Goal: Task Accomplishment & Management: Use online tool/utility

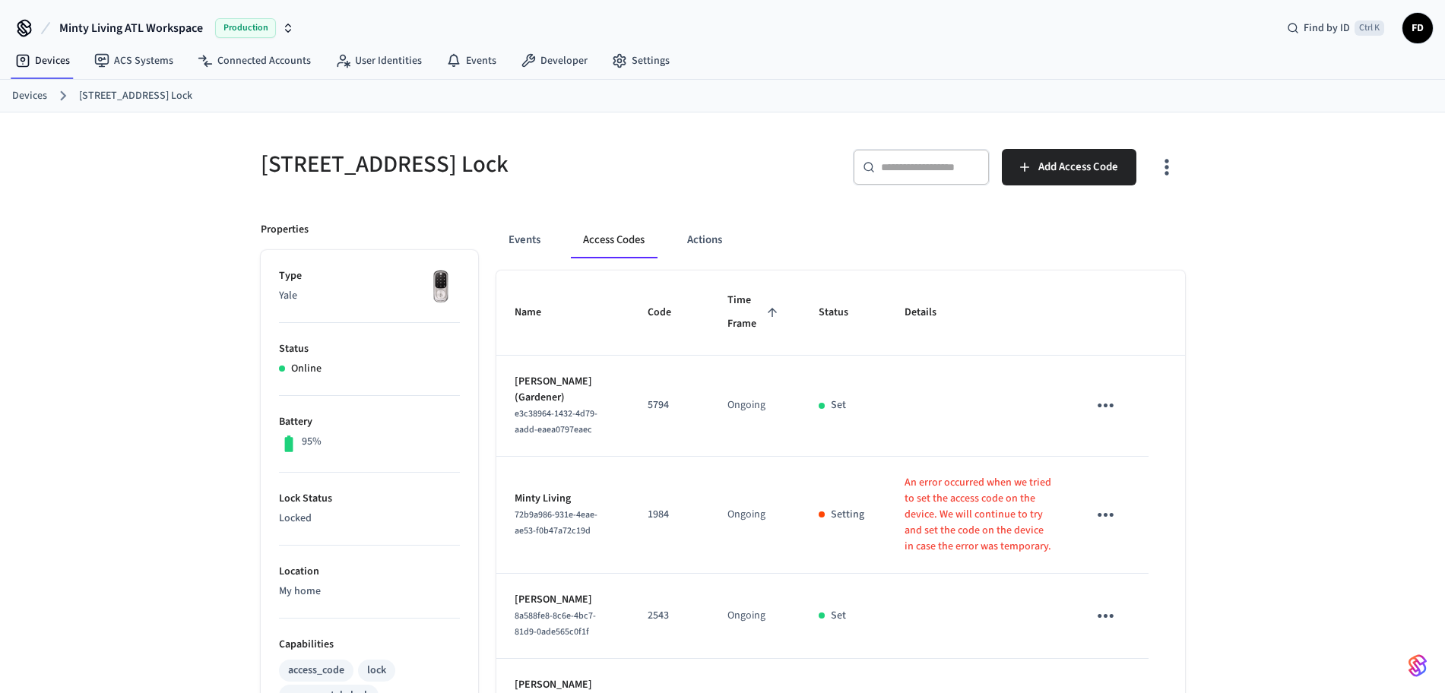
click at [28, 103] on link "Devices" at bounding box center [29, 96] width 35 height 16
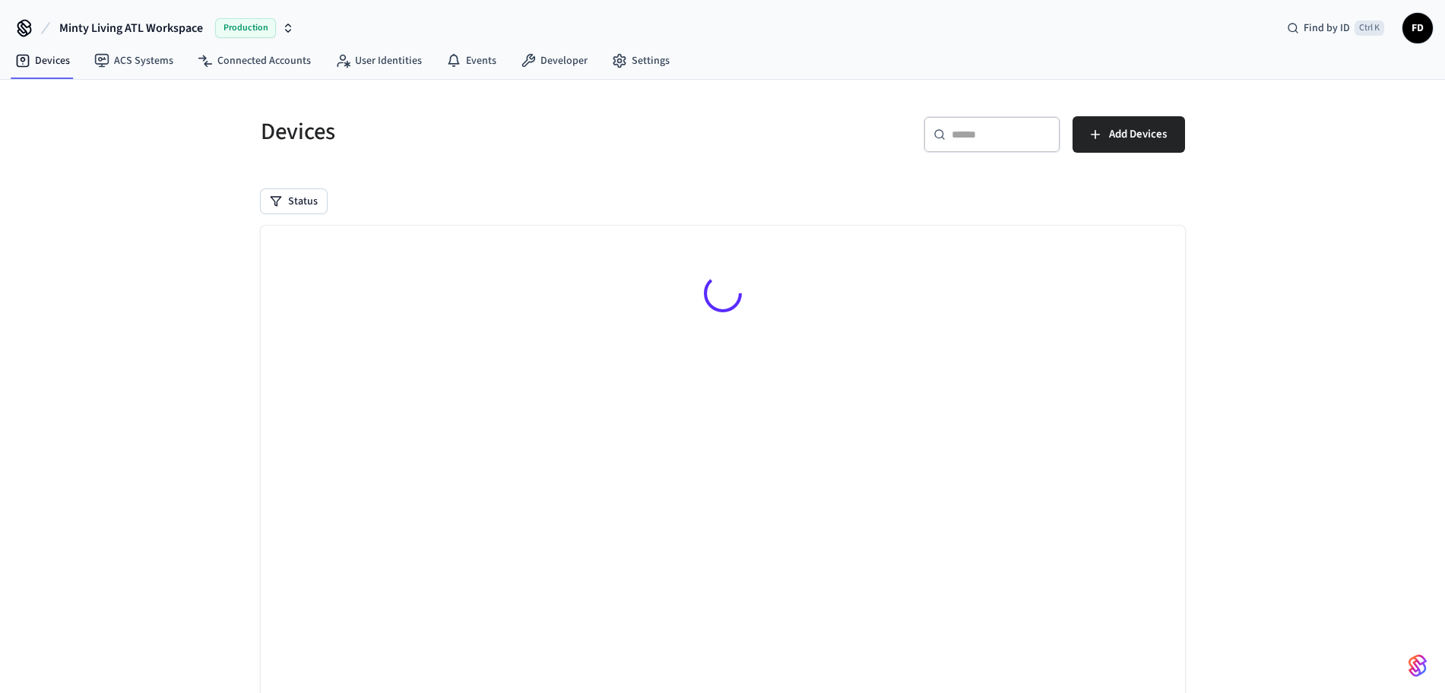
click at [961, 116] on div "​ ​" at bounding box center [991, 134] width 137 height 36
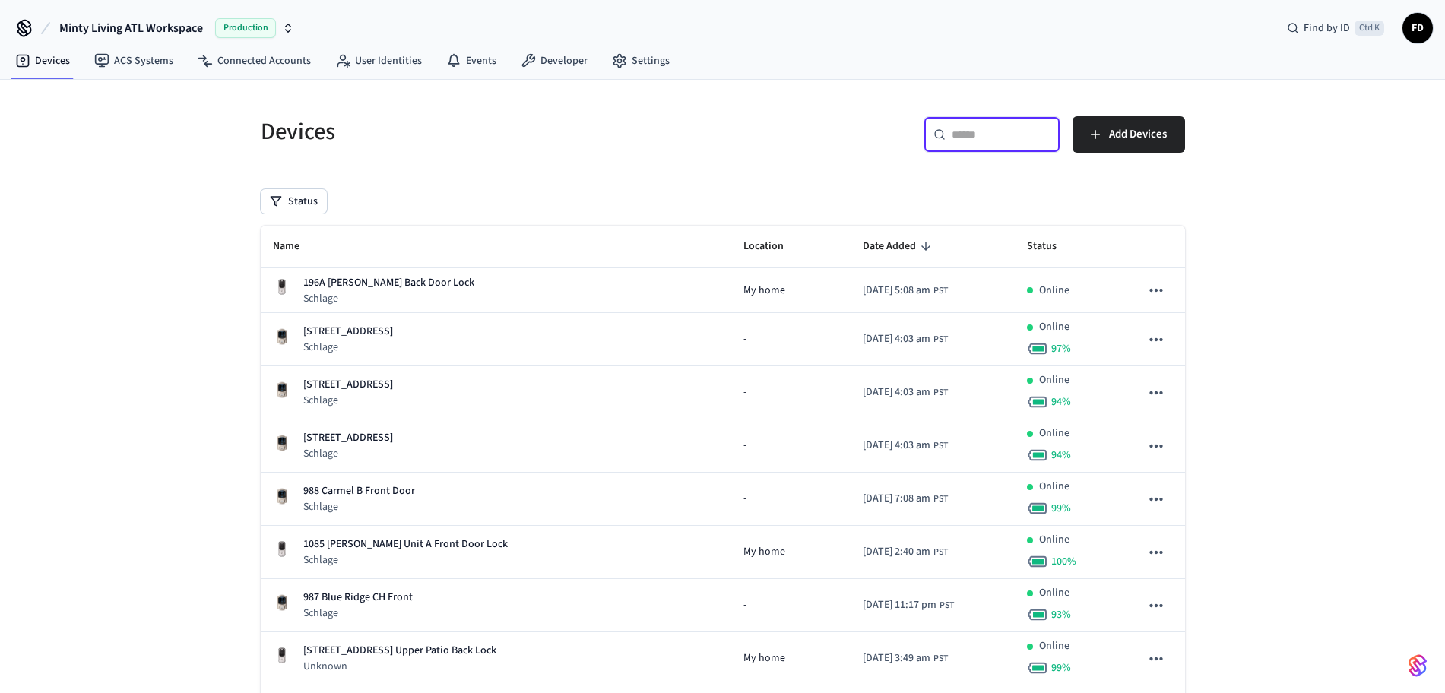
click at [958, 132] on input "text" at bounding box center [1000, 134] width 99 height 15
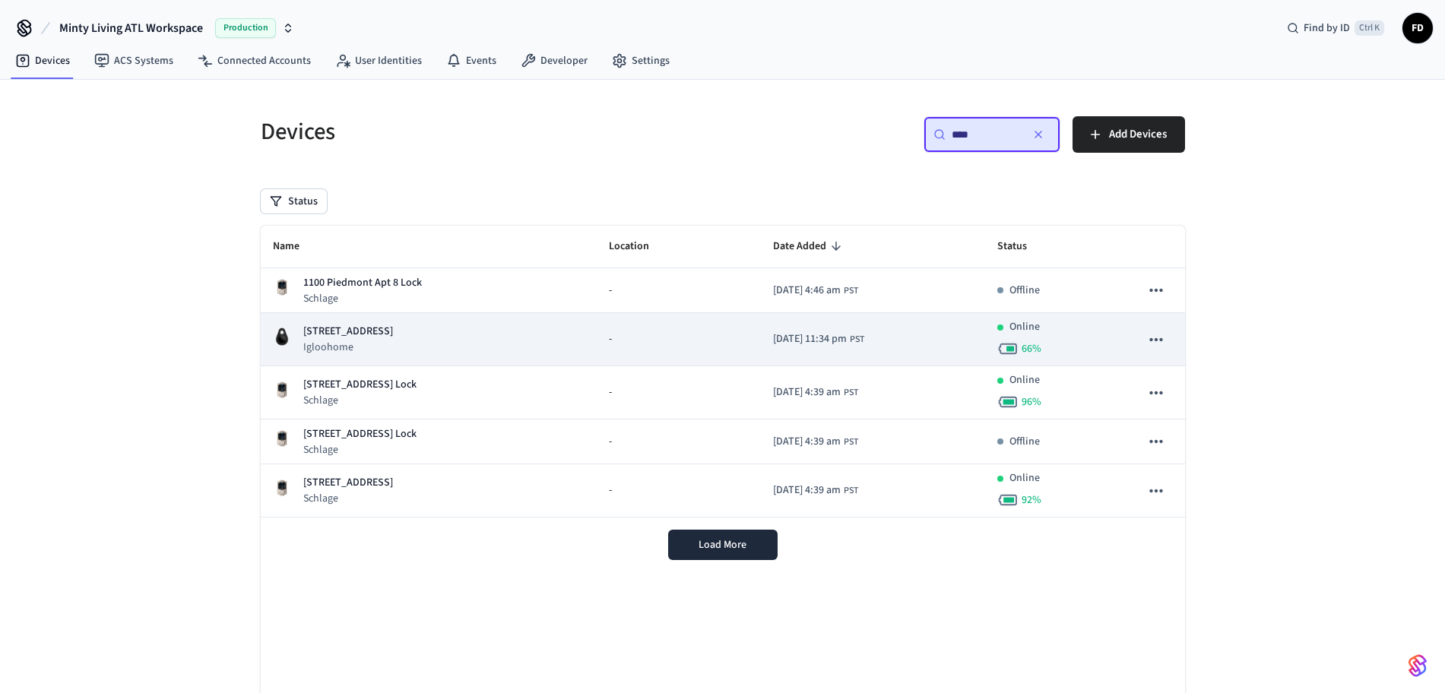
type input "****"
click at [483, 347] on div "1100 Piedmont Lock Box 2 Igloohome" at bounding box center [429, 339] width 312 height 31
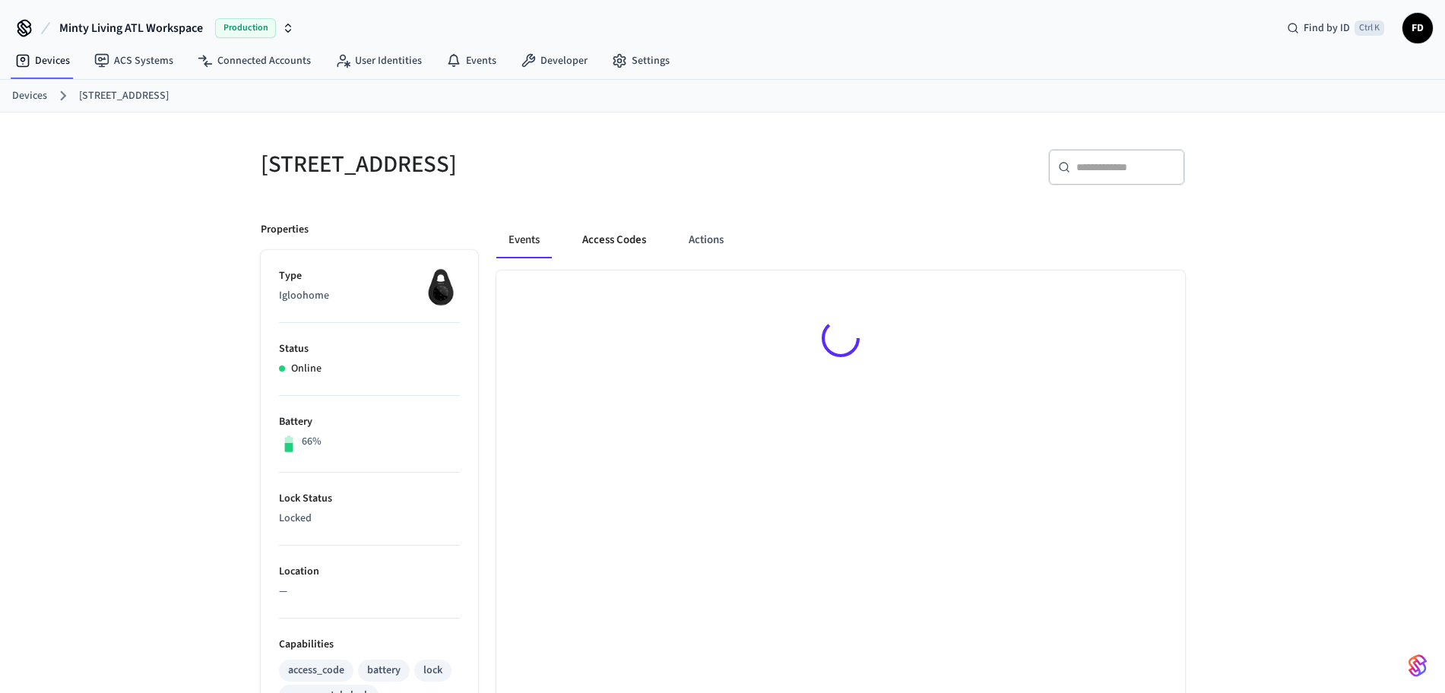
click at [614, 236] on button "Access Codes" at bounding box center [614, 240] width 88 height 36
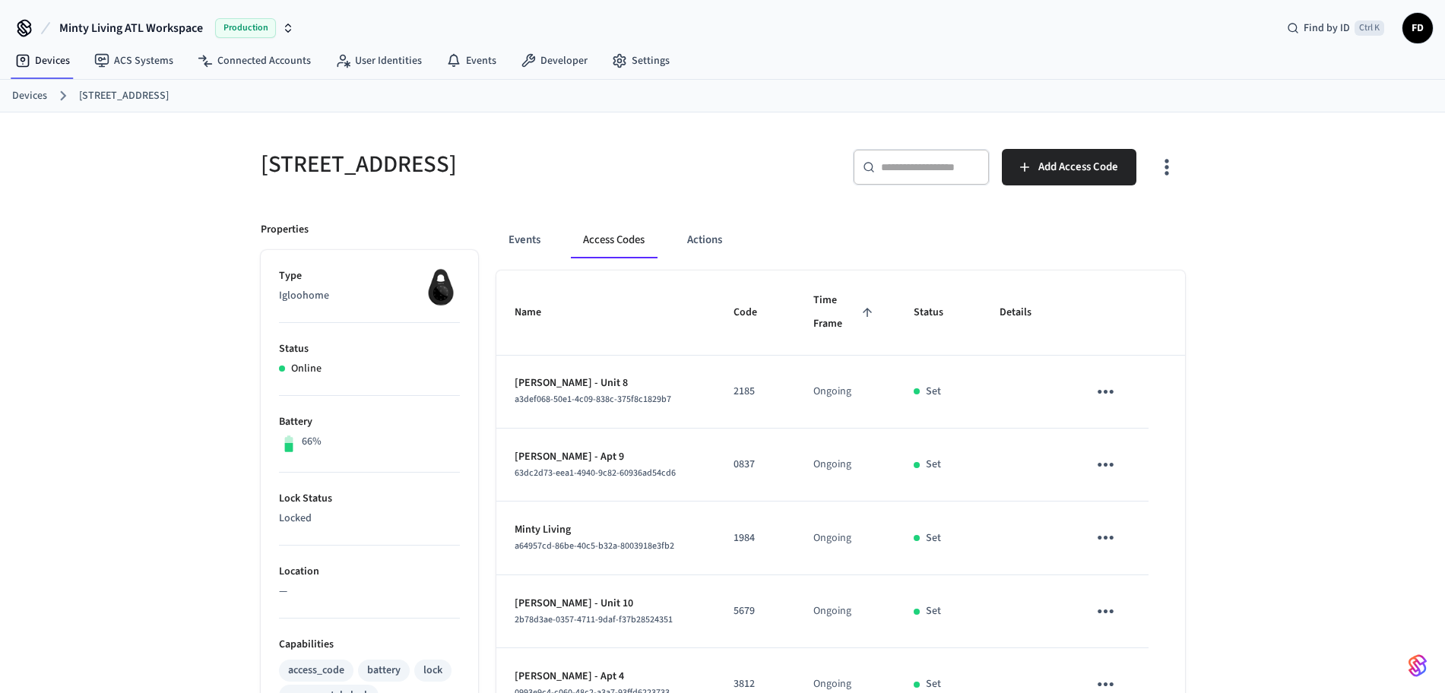
click at [41, 102] on link "Devices" at bounding box center [29, 96] width 35 height 16
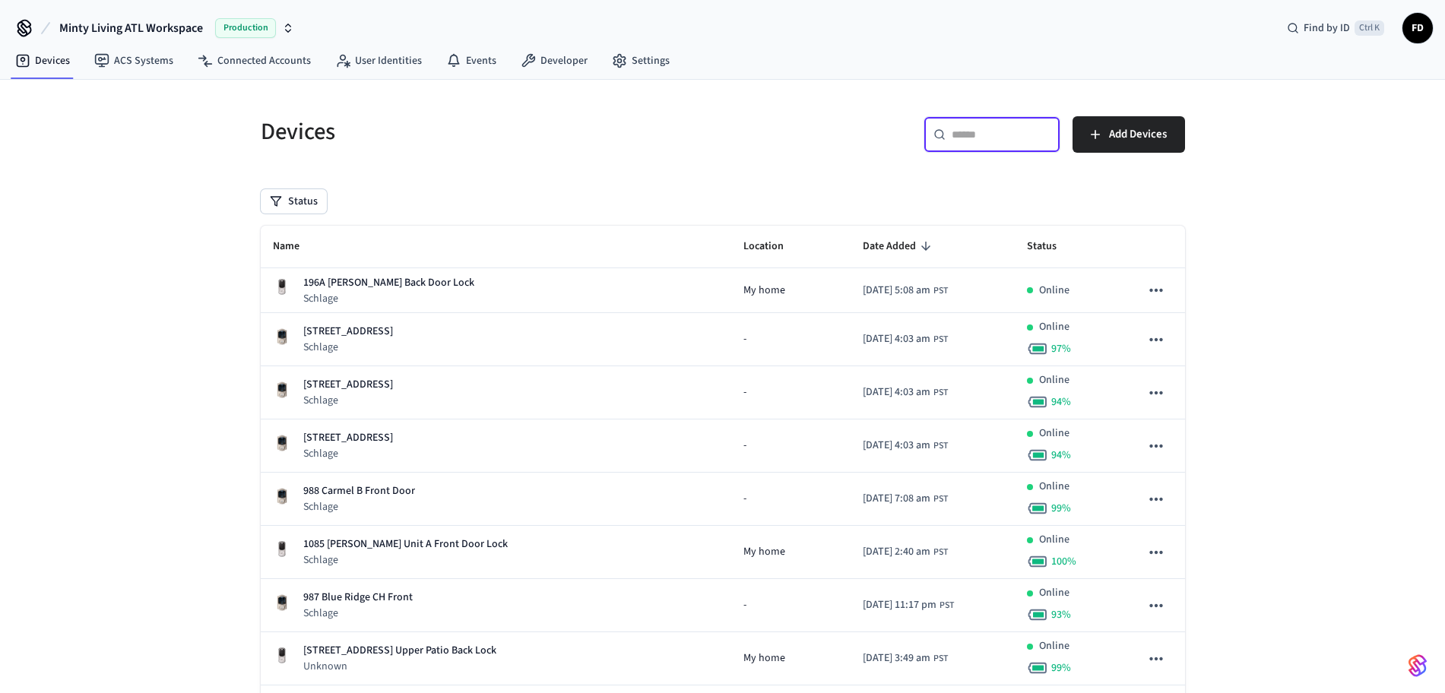
click at [992, 134] on input "text" at bounding box center [1000, 134] width 99 height 15
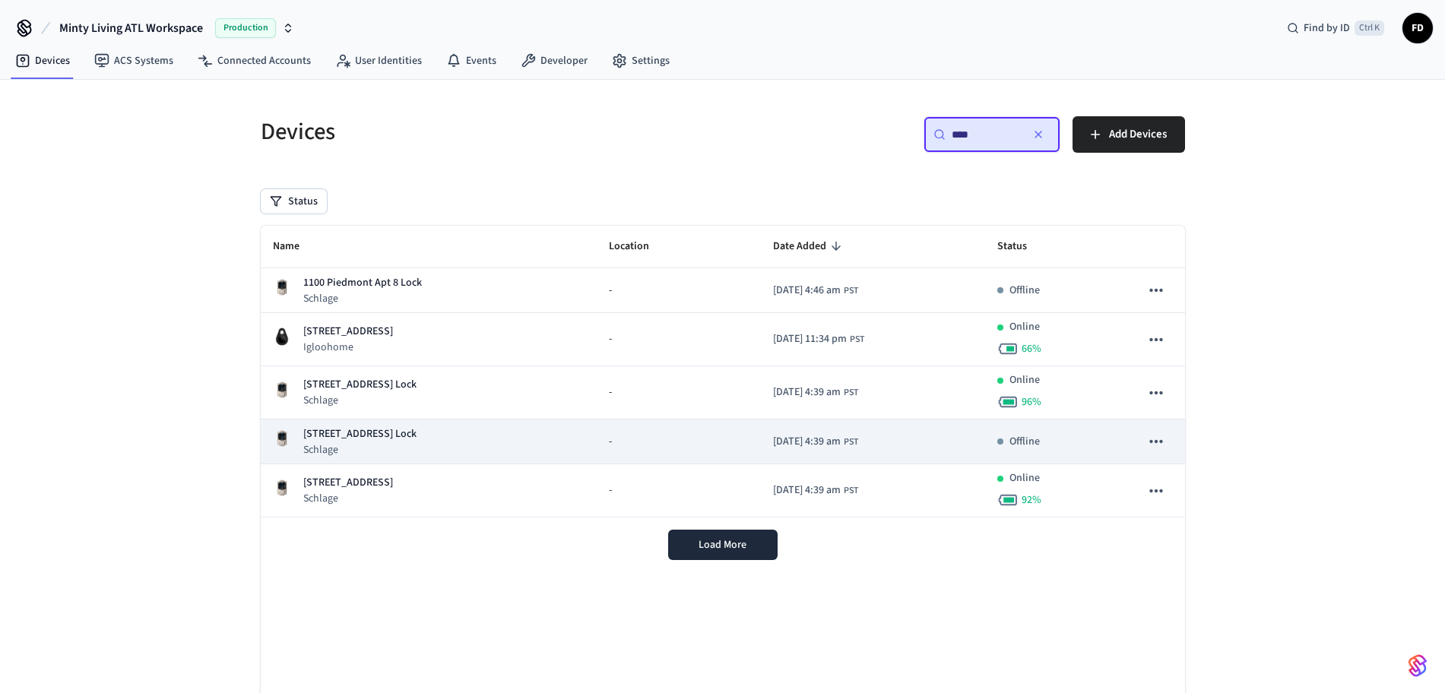
type input "****"
click at [510, 434] on div "1100 Piedmont Apt 9 Lock Schlage" at bounding box center [429, 441] width 312 height 31
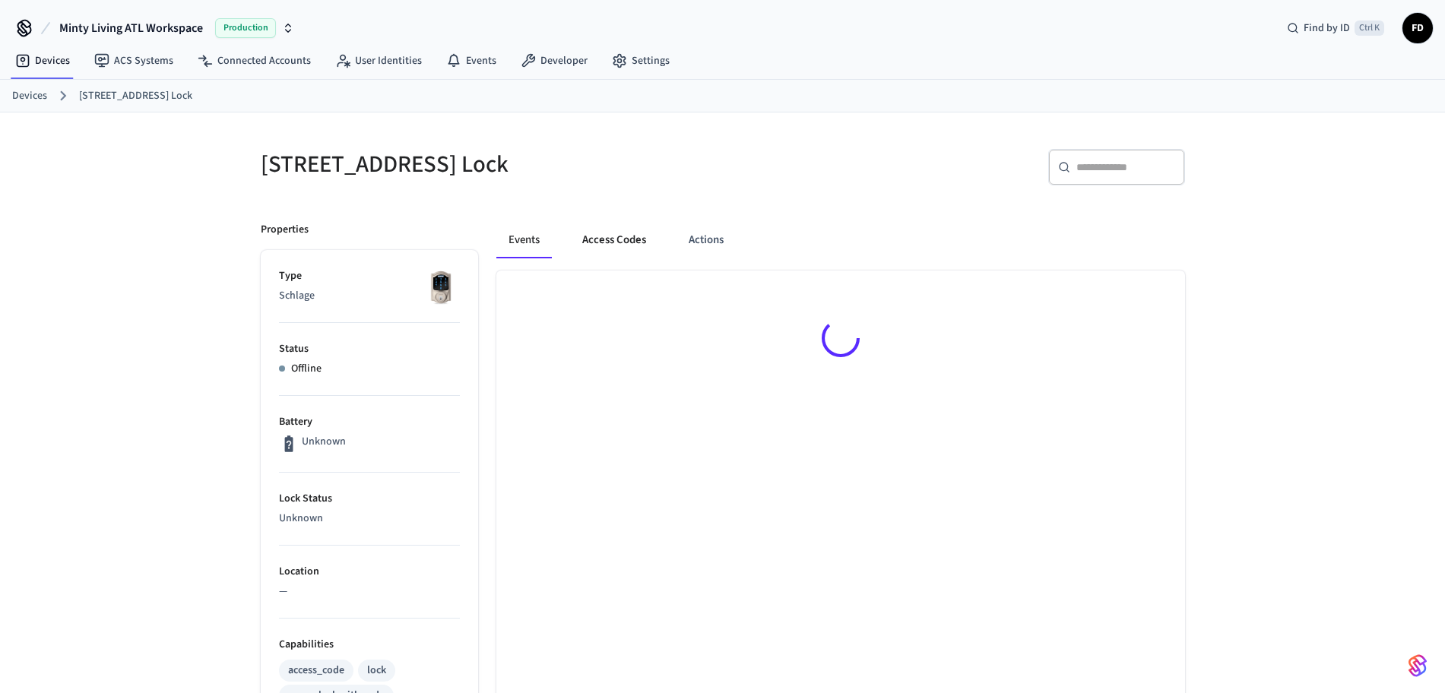
click at [623, 236] on button "Access Codes" at bounding box center [614, 240] width 88 height 36
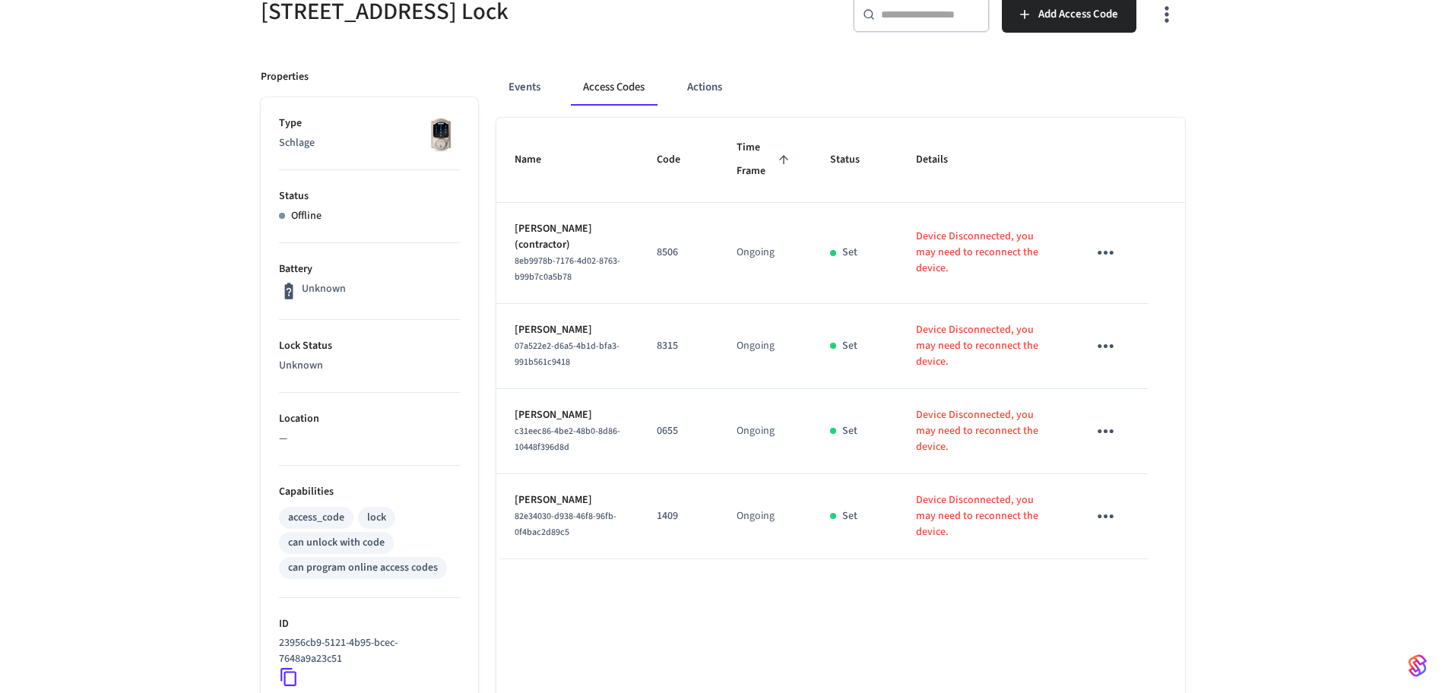
scroll to position [152, 0]
drag, startPoint x: 259, startPoint y: 17, endPoint x: 470, endPoint y: 21, distance: 210.5
click at [470, 21] on div "1100 Piedmont Apt 9 Lock" at bounding box center [477, 12] width 471 height 67
copy h5 "1100 Piedmont Apt 9"
